Goal: Find specific page/section: Find specific page/section

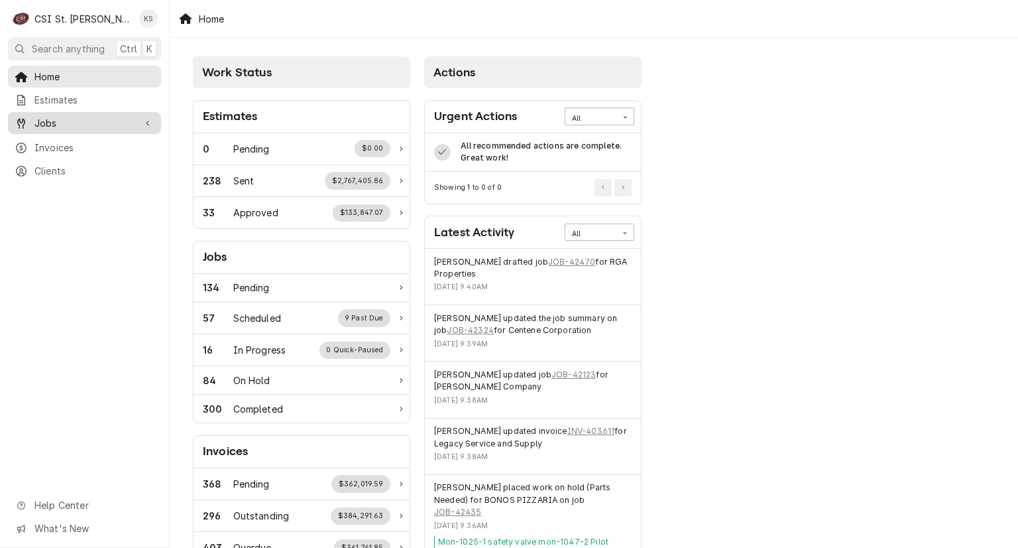
click at [53, 118] on span "Jobs" at bounding box center [84, 123] width 100 height 14
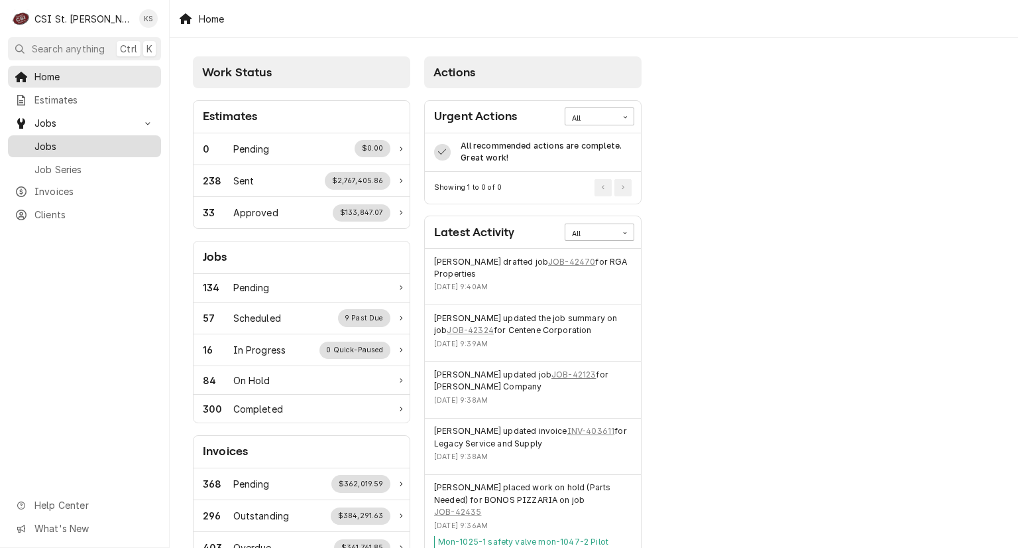
click at [51, 139] on span "Jobs" at bounding box center [94, 146] width 120 height 14
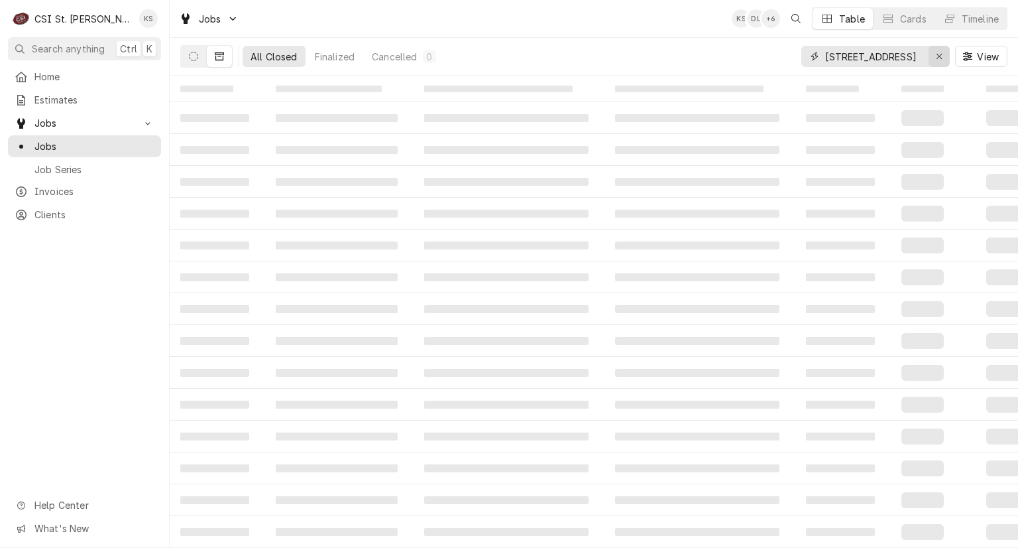
click at [942, 57] on icon "Erase input" at bounding box center [939, 56] width 7 height 9
click at [828, 54] on input "knop" at bounding box center [875, 56] width 99 height 21
click at [857, 54] on input "konop" at bounding box center [875, 56] width 99 height 21
type input "k"
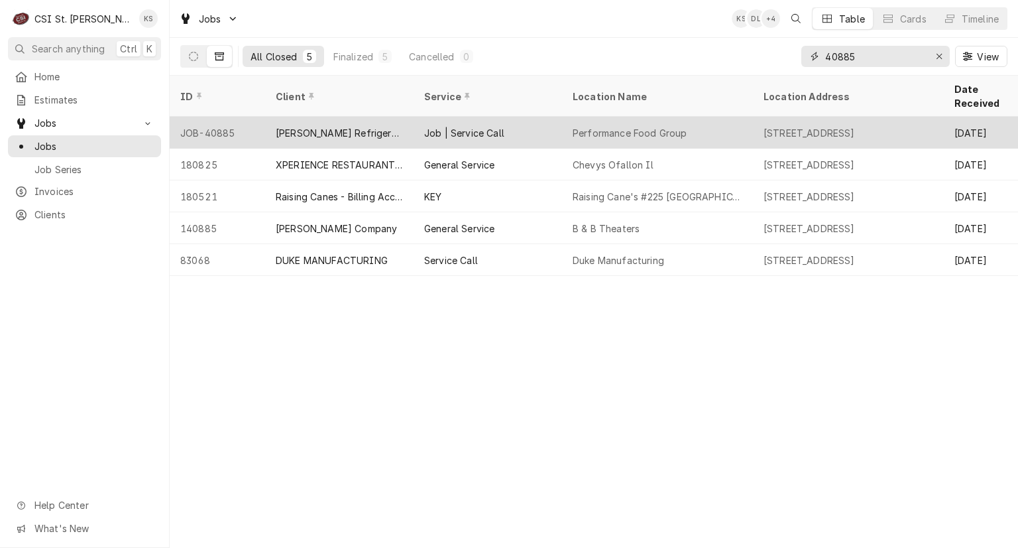
type input "40885"
click at [738, 122] on div "Performance Food Group" at bounding box center [657, 133] width 191 height 32
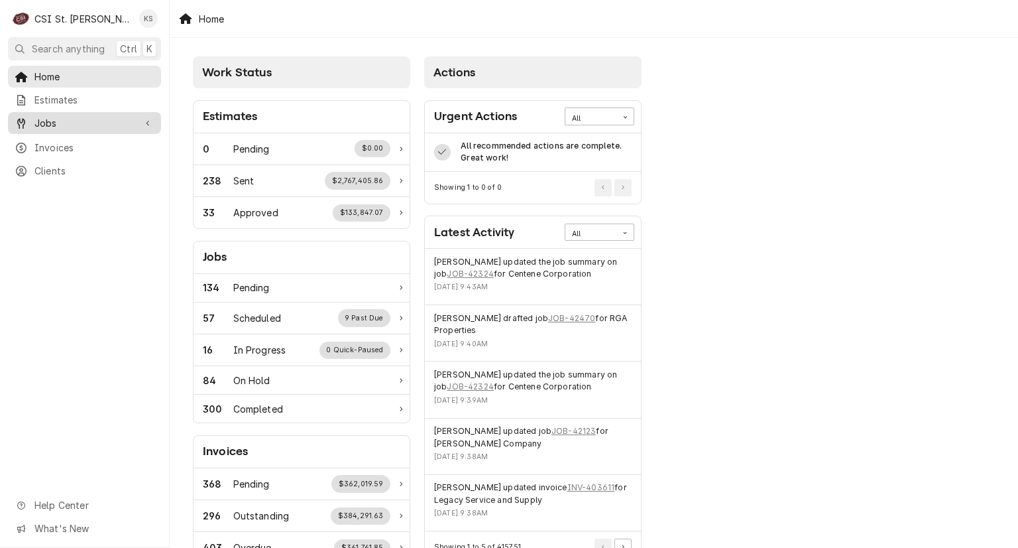
click at [72, 123] on span "Jobs" at bounding box center [84, 123] width 100 height 14
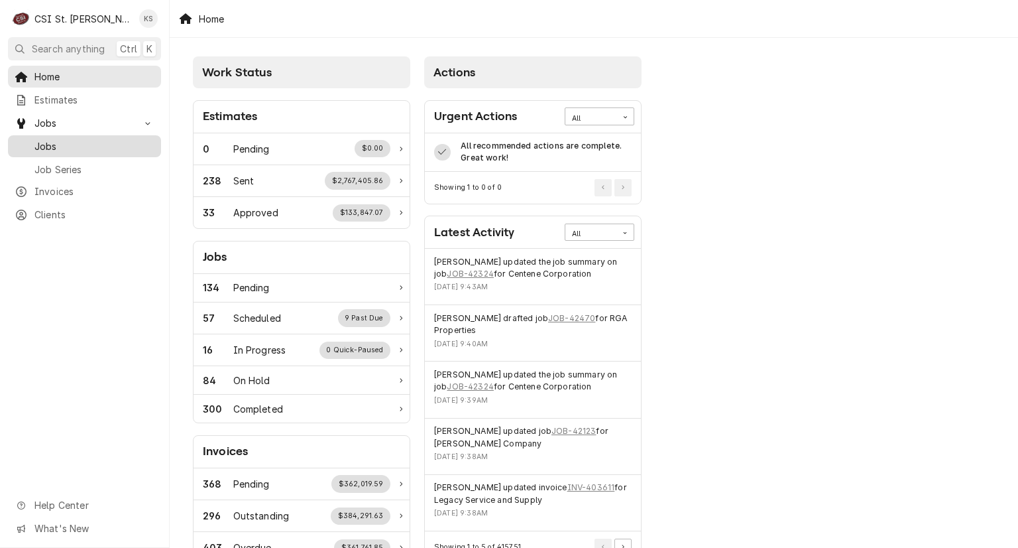
click at [64, 140] on span "Jobs" at bounding box center [94, 146] width 120 height 14
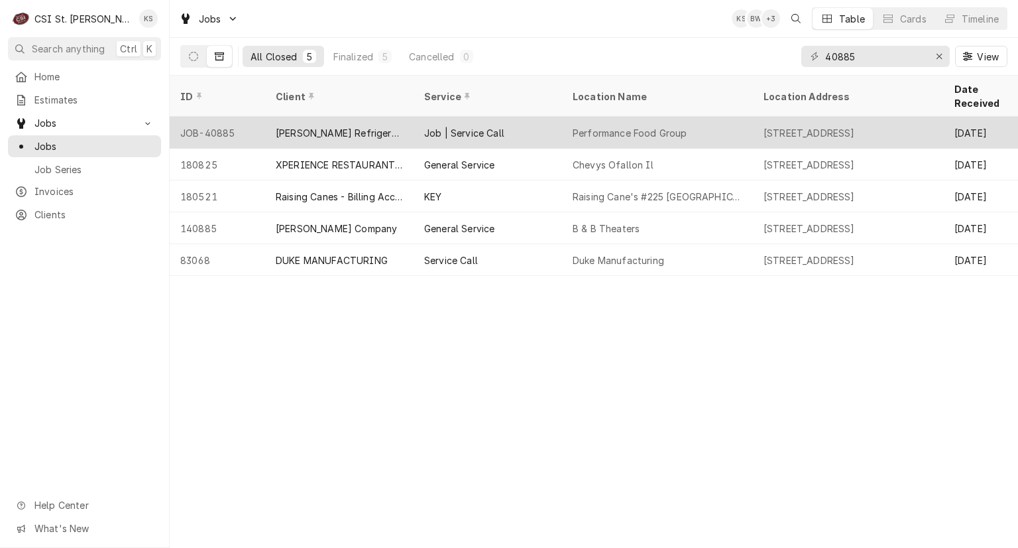
click at [291, 126] on div "[PERSON_NAME] Refrigeration, Inc." at bounding box center [339, 133] width 127 height 14
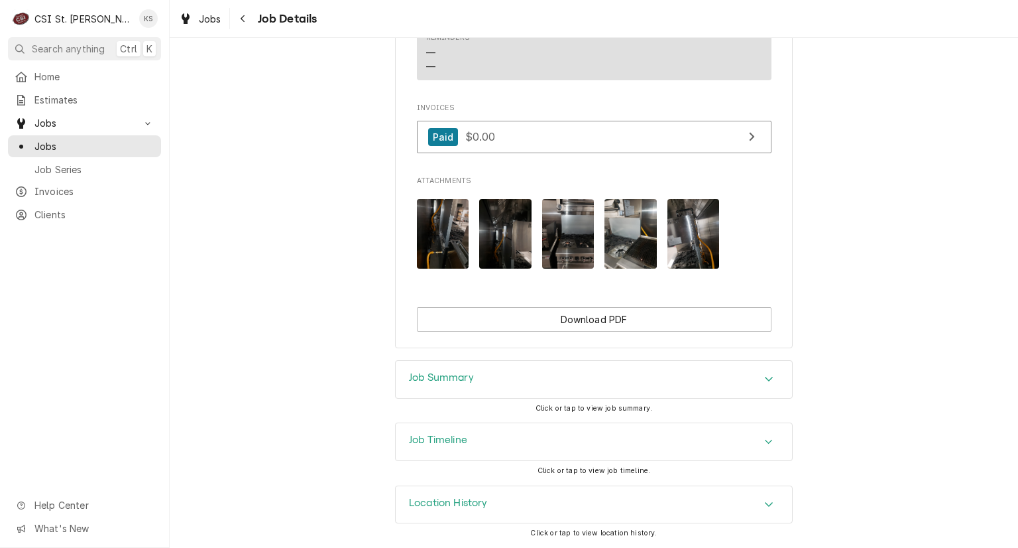
scroll to position [1498, 0]
click at [438, 377] on h3 "Job Summary" at bounding box center [441, 377] width 65 height 13
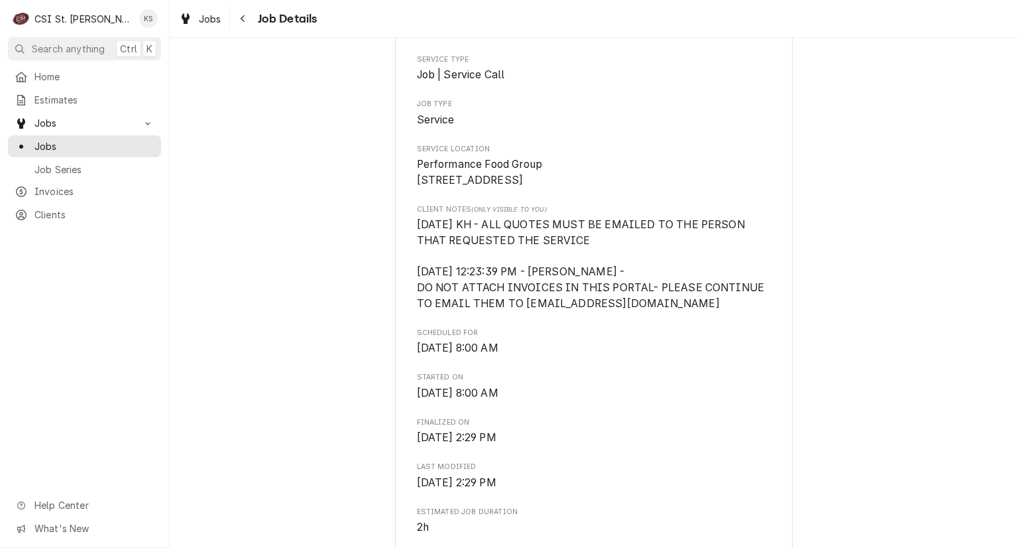
scroll to position [0, 0]
